Goal: Information Seeking & Learning: Understand process/instructions

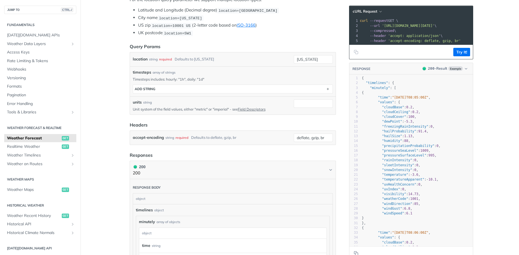
scroll to position [168, 0]
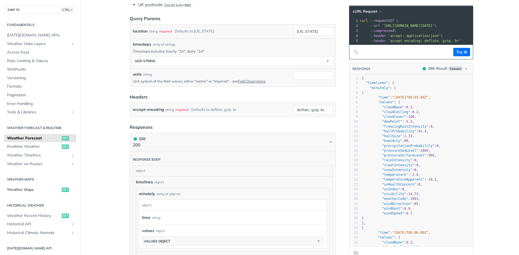
click at [28, 189] on span "Weather Maps" at bounding box center [33, 190] width 53 height 6
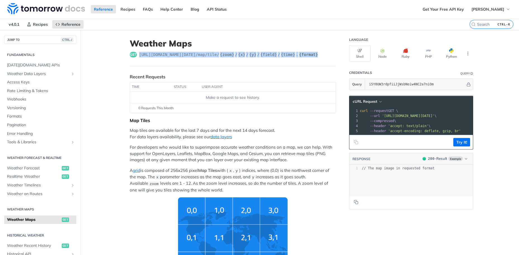
drag, startPoint x: 139, startPoint y: 55, endPoint x: 307, endPoint y: 54, distance: 167.5
click at [307, 54] on span "https://api.tomorrow.io/v4 /map/tile/ {zoom} / {x} / {y} / {field} / {time} . {…" at bounding box center [229, 55] width 180 height 6
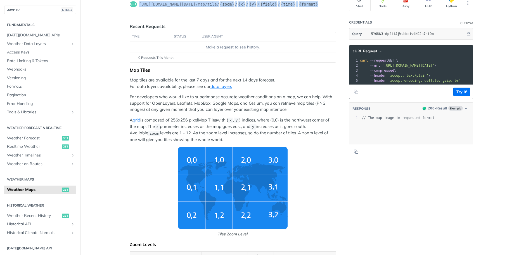
scroll to position [34, 0]
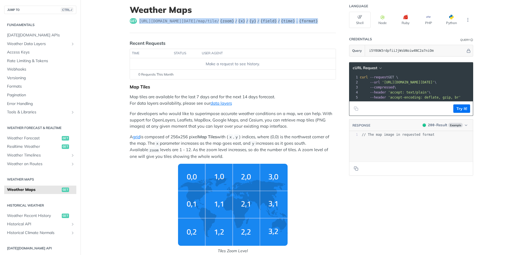
copy span "https://api.tomorrow.io/v4 /map/tile/ {zoom} / {x} / {y} / {field} / {time} . {…"
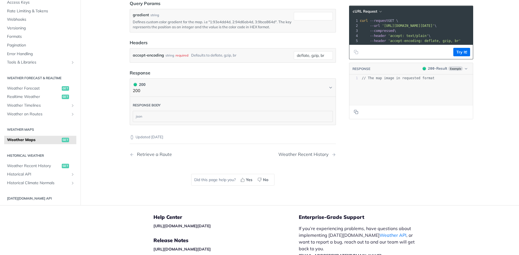
scroll to position [738, 0]
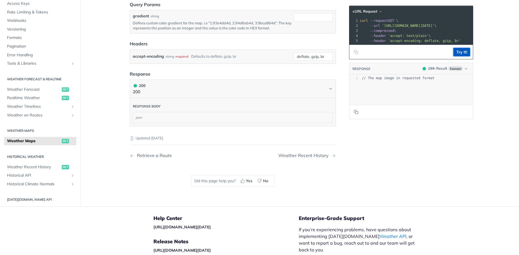
click at [461, 52] on button "Try It!" at bounding box center [461, 52] width 17 height 8
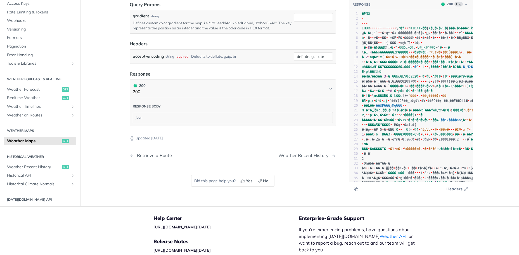
scroll to position [638, 0]
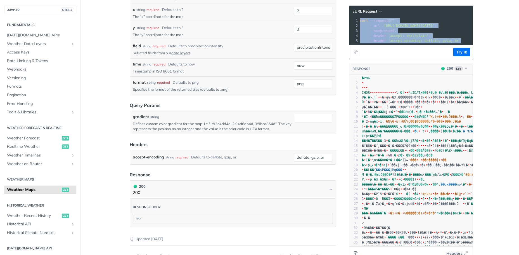
drag, startPoint x: 360, startPoint y: 20, endPoint x: 462, endPoint y: 42, distance: 104.5
click at [462, 42] on div "1 curl --request GET \ 2 --url 'https://api.tomorrow.io/v4/map/tile/5/2/3/preci…" at bounding box center [477, 30] width 236 height 25
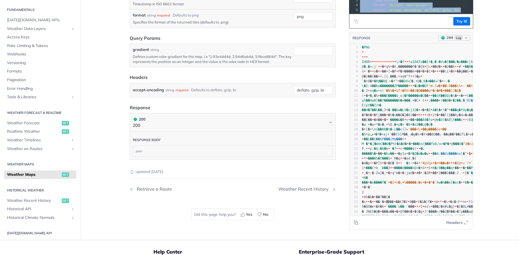
scroll to position [672, 0]
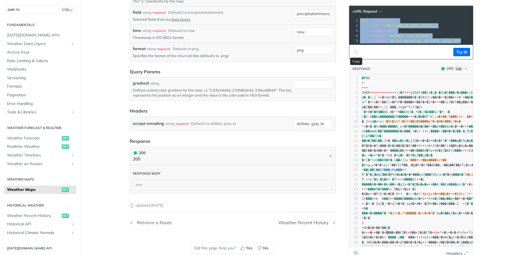
click at [356, 53] on icon "Copy to clipboard" at bounding box center [356, 52] width 4 height 4
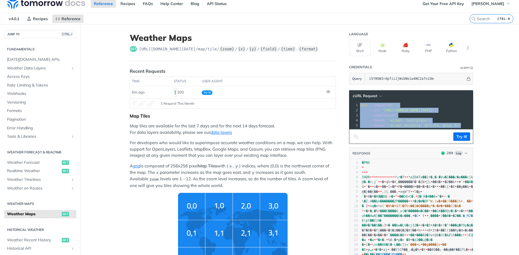
scroll to position [0, 0]
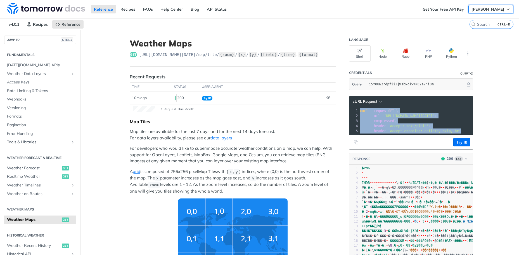
click at [489, 8] on span "[PERSON_NAME]" at bounding box center [488, 9] width 33 height 5
click at [217, 9] on link "API Status" at bounding box center [217, 9] width 26 height 8
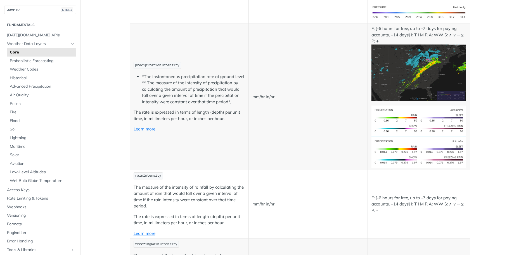
scroll to position [973, 0]
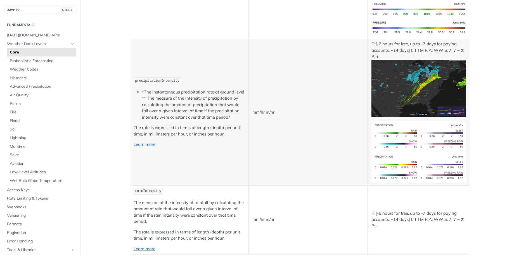
click at [148, 144] on link "Learn more" at bounding box center [145, 143] width 22 height 5
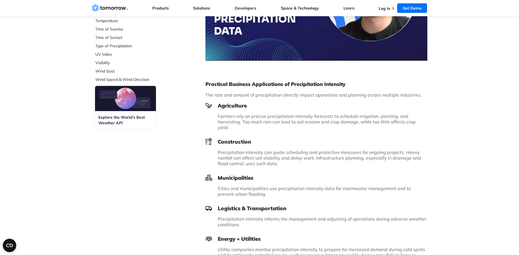
scroll to position [257, 0]
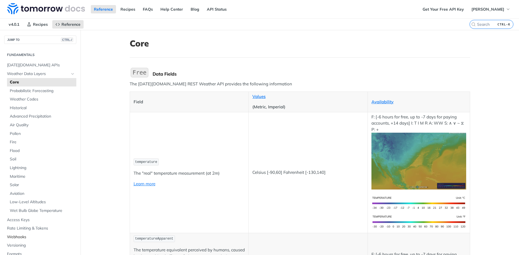
scroll to position [34, 0]
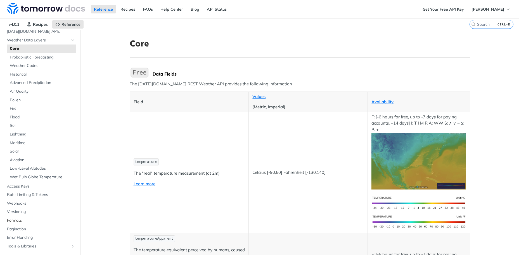
click at [16, 220] on span "Formats" at bounding box center [41, 220] width 68 height 6
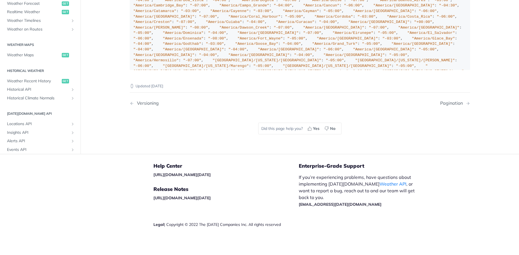
scroll to position [804, 0]
click at [31, 90] on span "Historical API" at bounding box center [38, 90] width 62 height 6
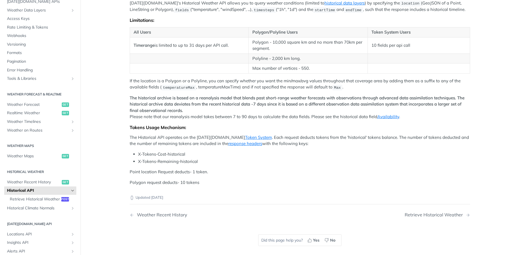
scroll to position [53, 0]
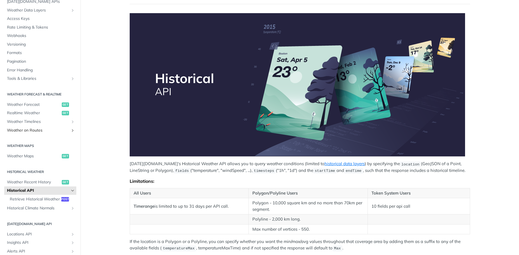
click at [40, 129] on span "Weather on Routes" at bounding box center [38, 130] width 62 height 6
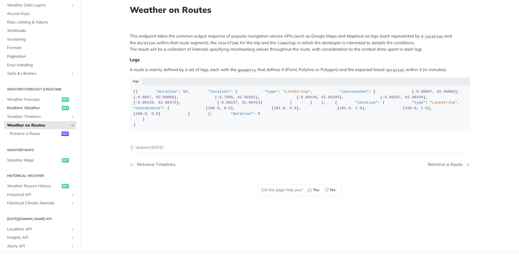
scroll to position [67, 0]
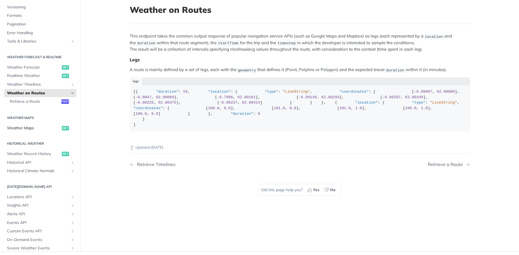
click at [26, 131] on span "Weather Maps" at bounding box center [33, 128] width 53 height 6
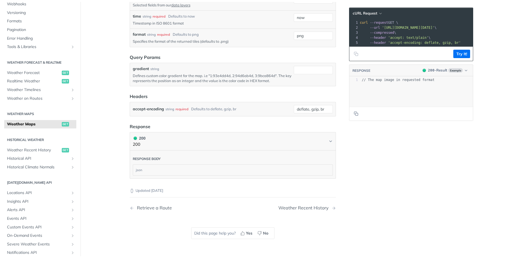
scroll to position [604, 0]
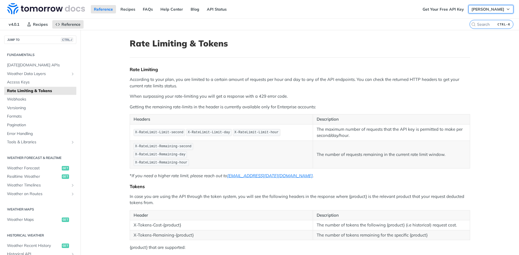
click at [492, 10] on span "[PERSON_NAME]" at bounding box center [488, 9] width 33 height 5
click at [21, 81] on span "Access Keys" at bounding box center [41, 82] width 68 height 6
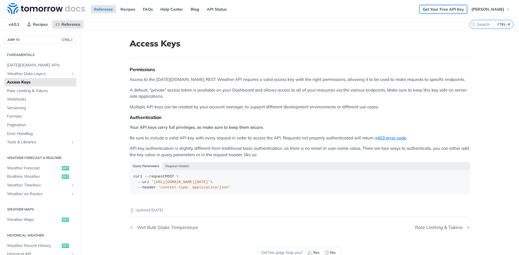
click at [447, 10] on link "Get Your Free API Key" at bounding box center [444, 9] width 48 height 8
